Goal: Information Seeking & Learning: Learn about a topic

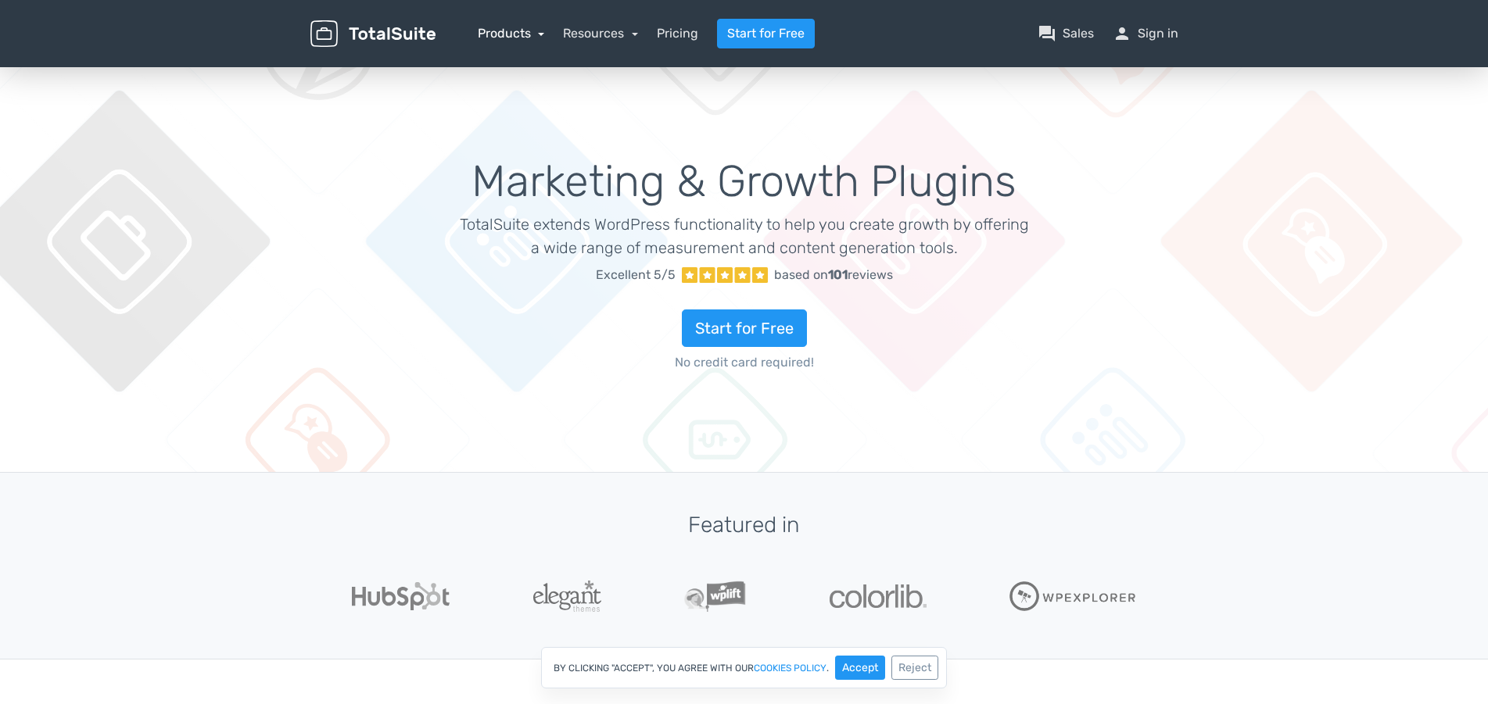
click at [536, 38] on link "Products" at bounding box center [511, 33] width 67 height 15
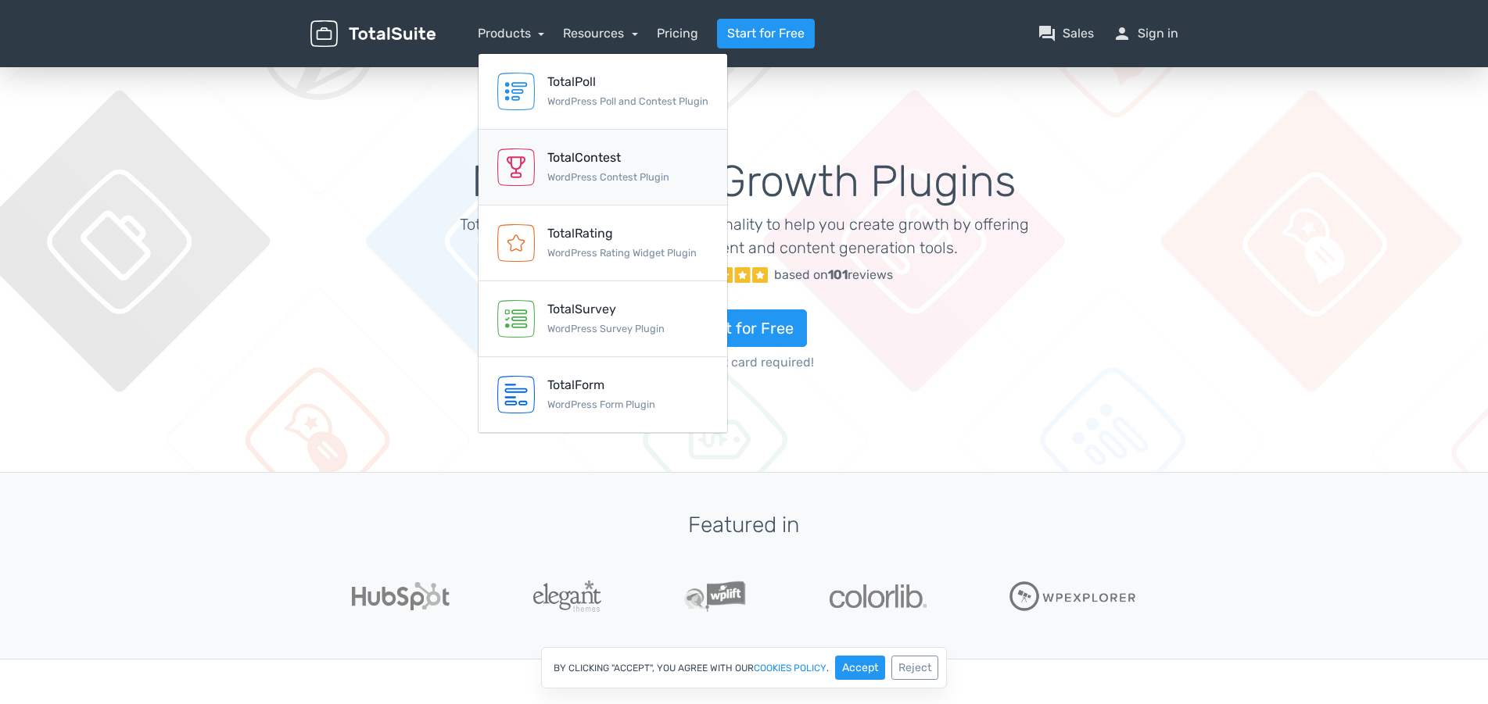
click at [590, 158] on div "TotalContest" at bounding box center [608, 158] width 122 height 19
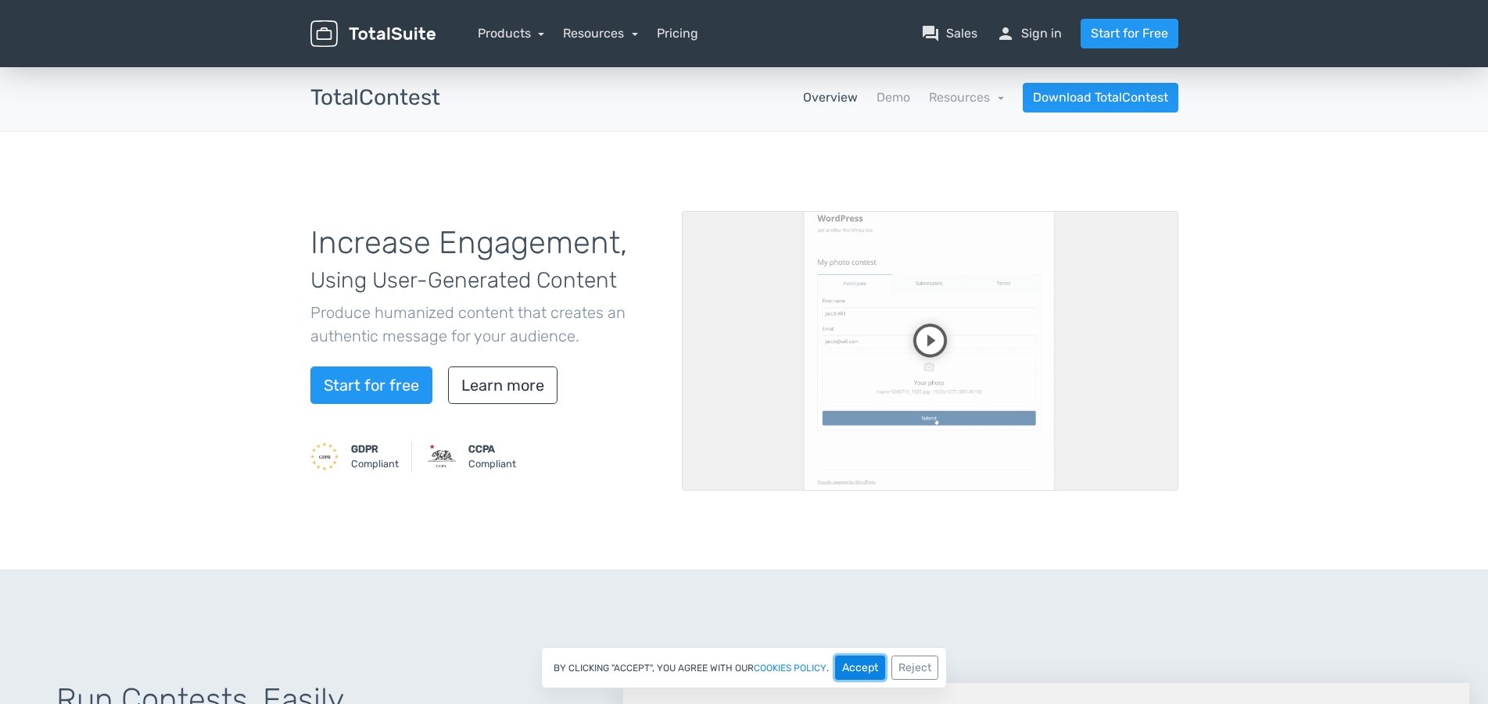
click at [853, 674] on button "Accept" at bounding box center [860, 668] width 50 height 24
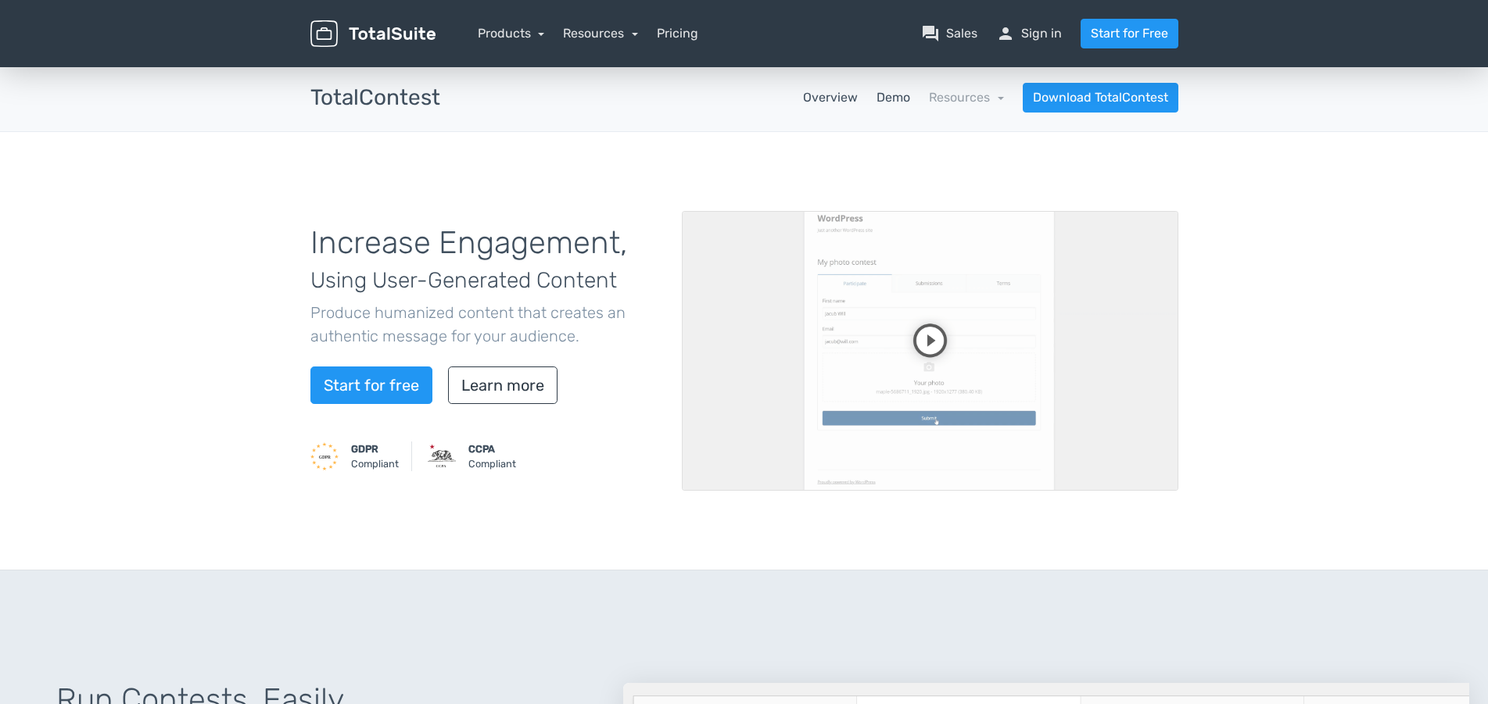
click at [886, 104] on link "Demo" at bounding box center [893, 97] width 34 height 19
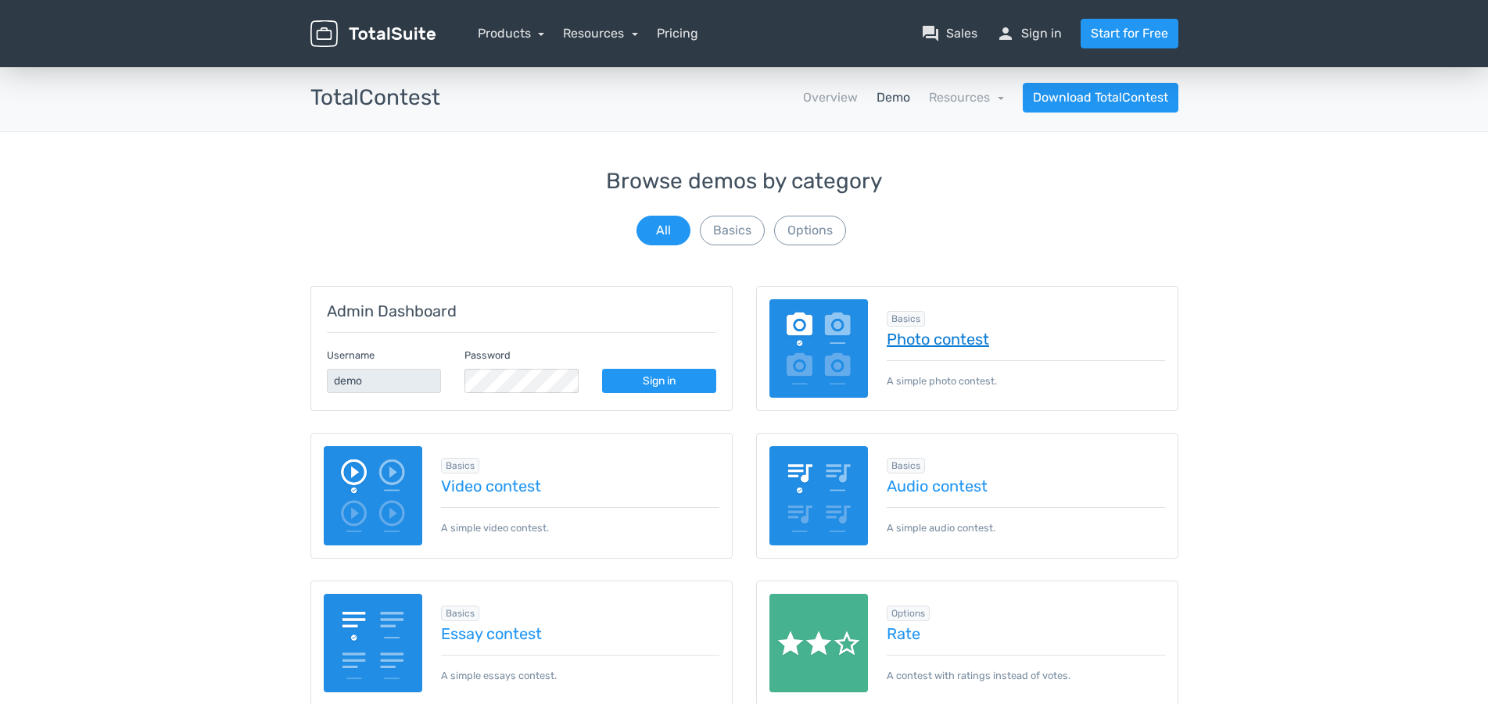
click at [930, 346] on link "Photo contest" at bounding box center [1026, 339] width 278 height 17
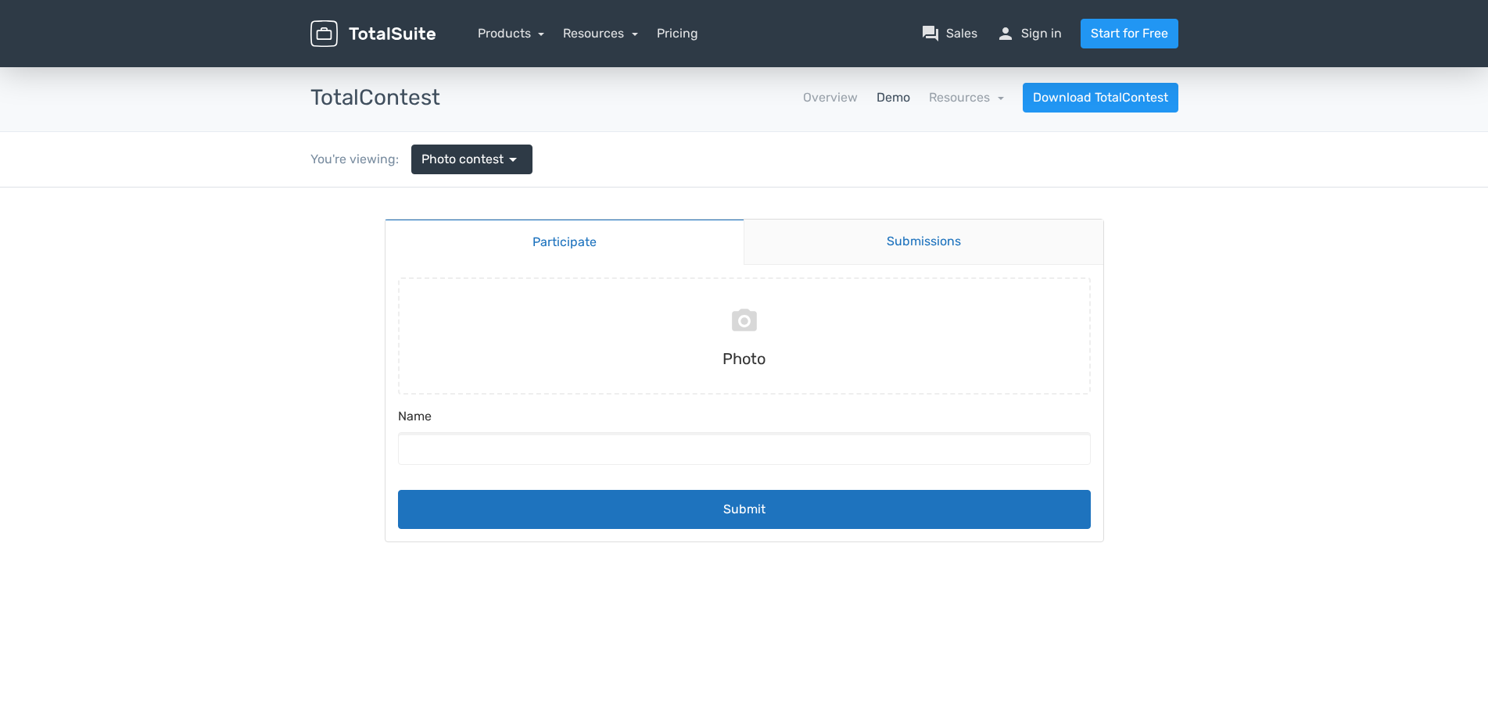
click at [916, 249] on link "Submissions" at bounding box center [924, 242] width 360 height 45
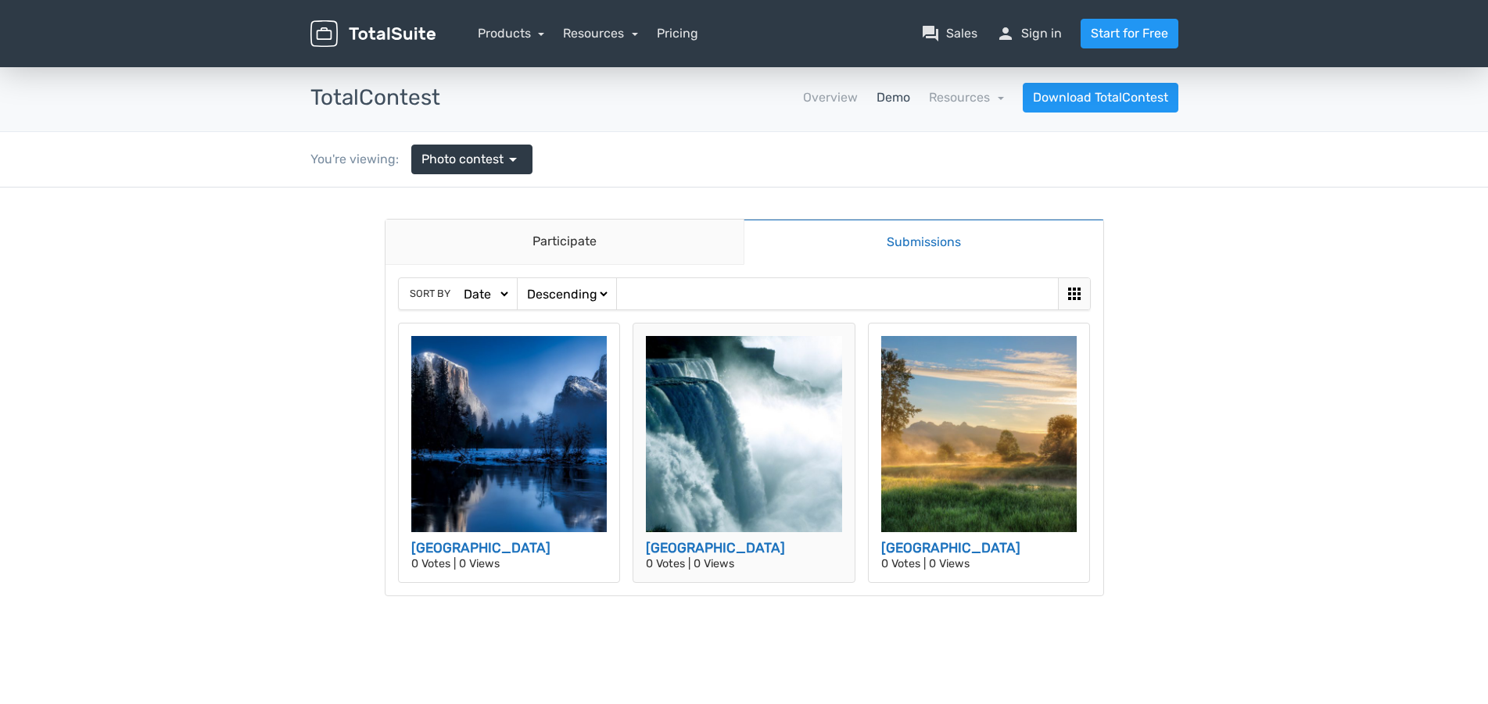
click at [750, 407] on img at bounding box center [744, 434] width 196 height 196
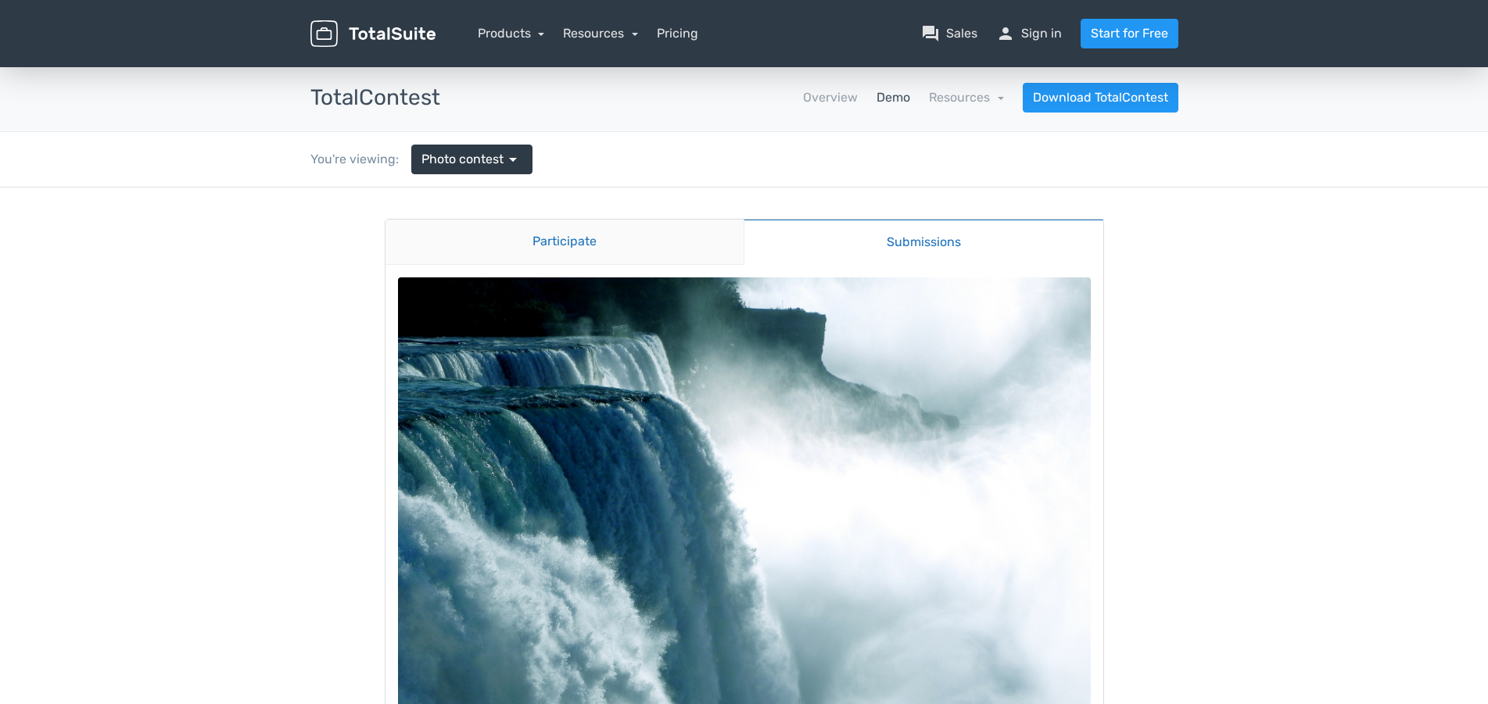
click at [630, 242] on link "Participate" at bounding box center [564, 242] width 359 height 45
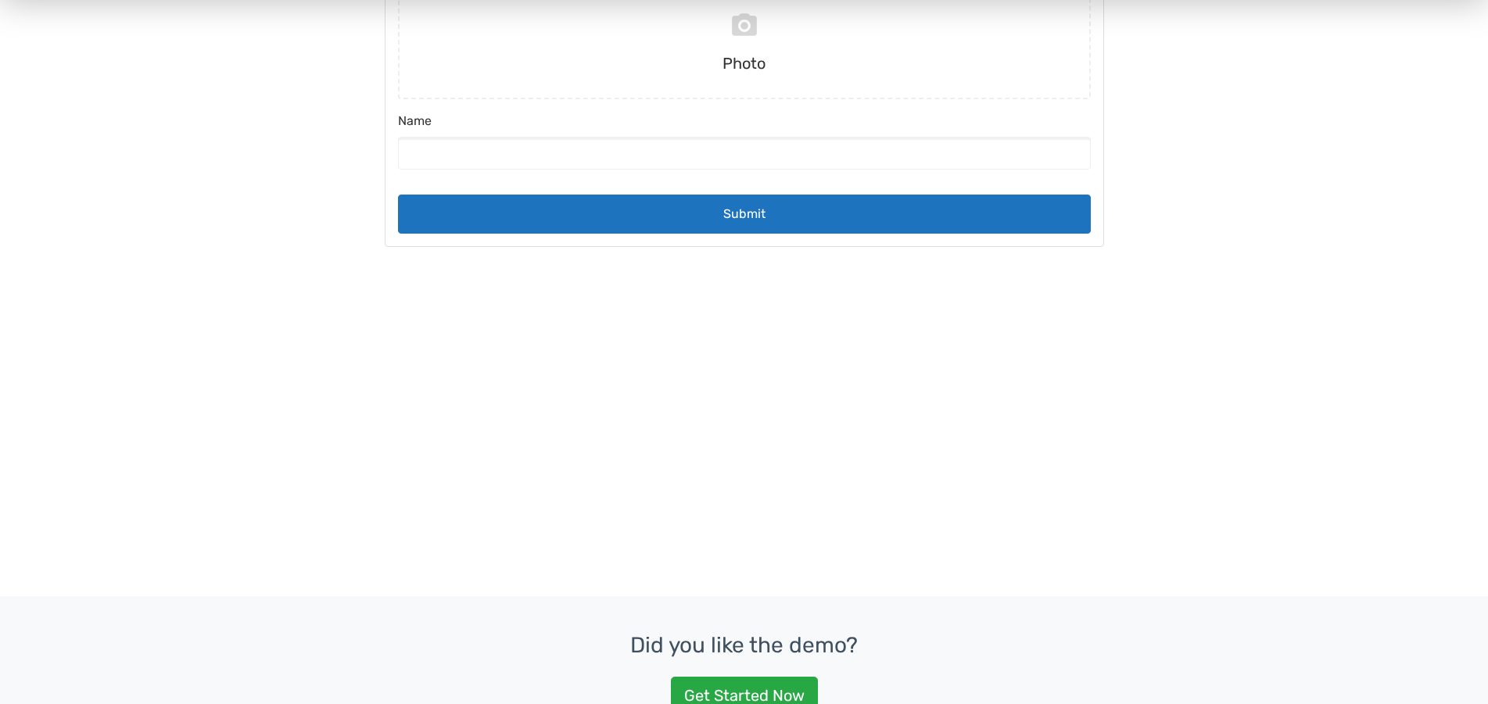
scroll to position [591, 0]
